Goal: Use online tool/utility: Utilize a website feature to perform a specific function

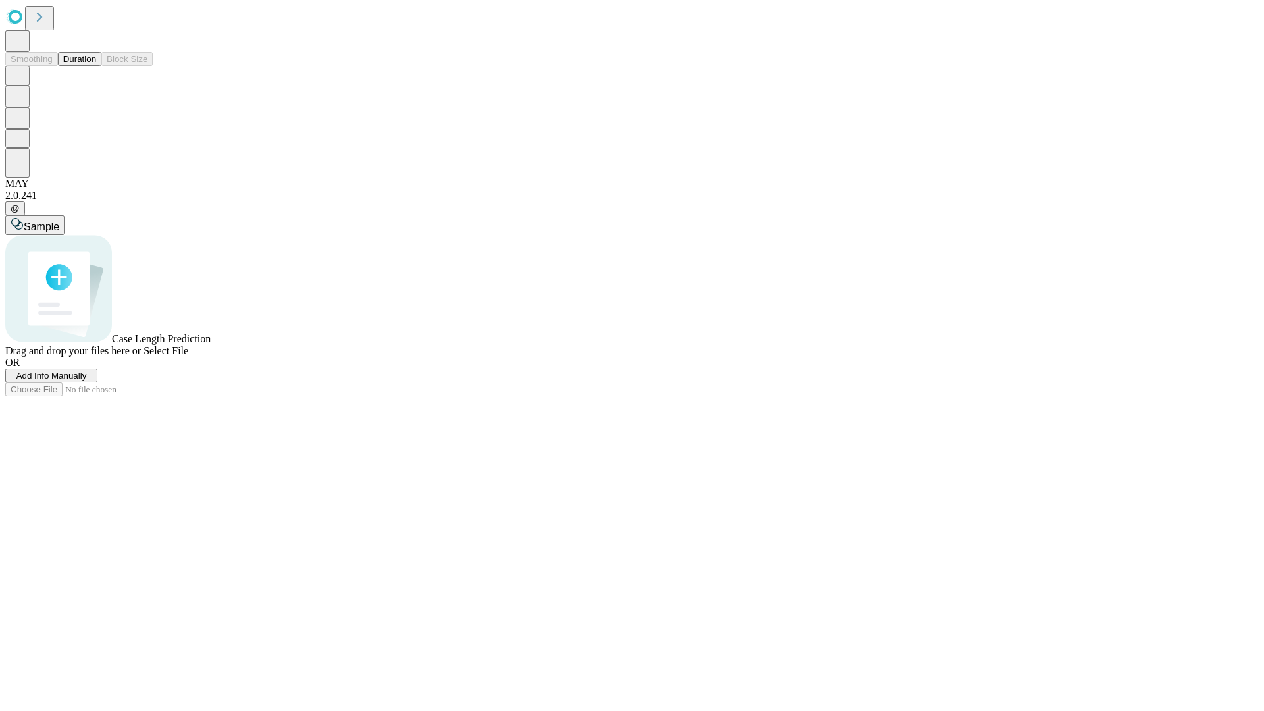
click at [96, 66] on button "Duration" at bounding box center [79, 59] width 43 height 14
click at [188, 356] on span "Select File" at bounding box center [166, 350] width 45 height 11
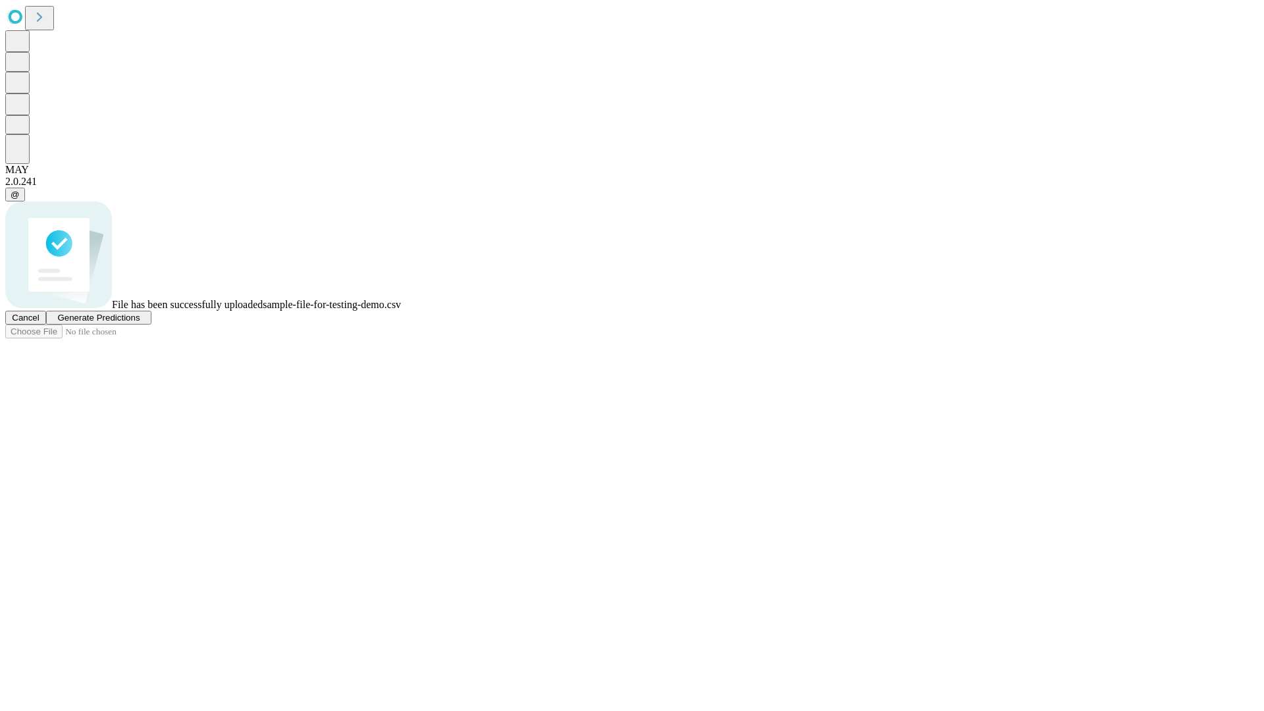
click at [140, 323] on span "Generate Predictions" at bounding box center [98, 318] width 82 height 10
